Goal: Browse casually

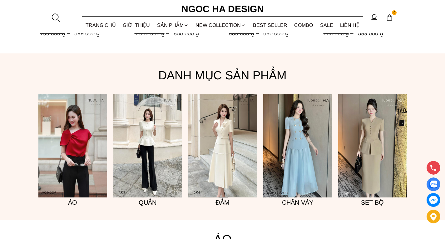
scroll to position [437, 0]
click at [224, 124] on img at bounding box center [222, 145] width 69 height 103
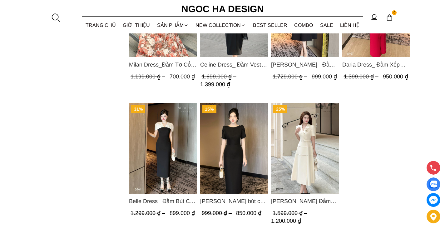
scroll to position [500, 0]
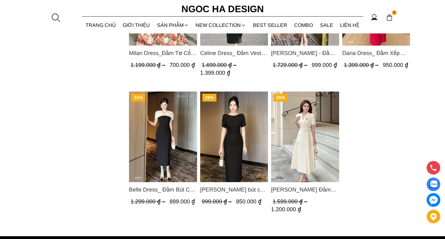
click at [307, 136] on img "Product image - Louisa Dress_ Đầm Cổ Vest Cài Hoa Tùng May Gân Nổi Kèm Đai Màu …" at bounding box center [305, 136] width 68 height 91
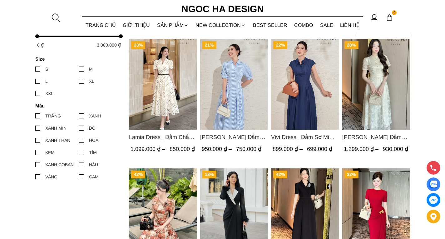
scroll to position [281, 0]
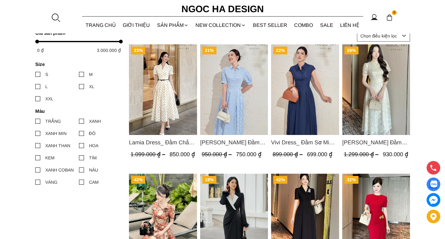
click at [165, 110] on img "Product image - Lamia Dress_ Đầm Chấm Bi Cổ Vest Màu Kem D1003" at bounding box center [163, 89] width 68 height 91
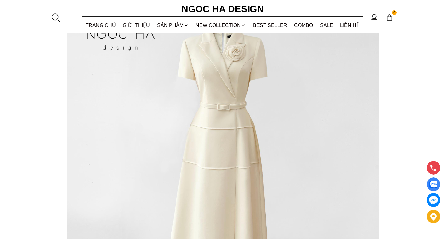
scroll to position [1062, 0]
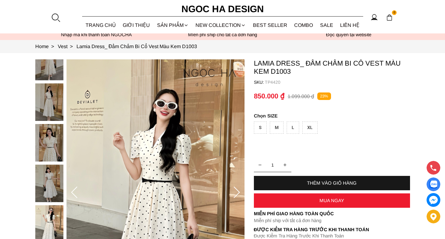
scroll to position [62, 0]
